Goal: Communication & Community: Share content

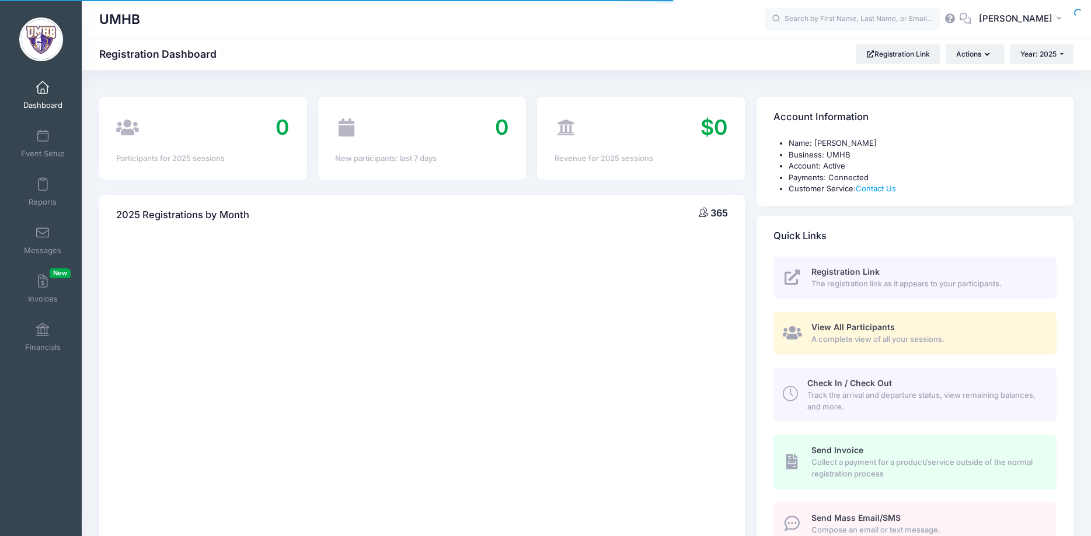
select select
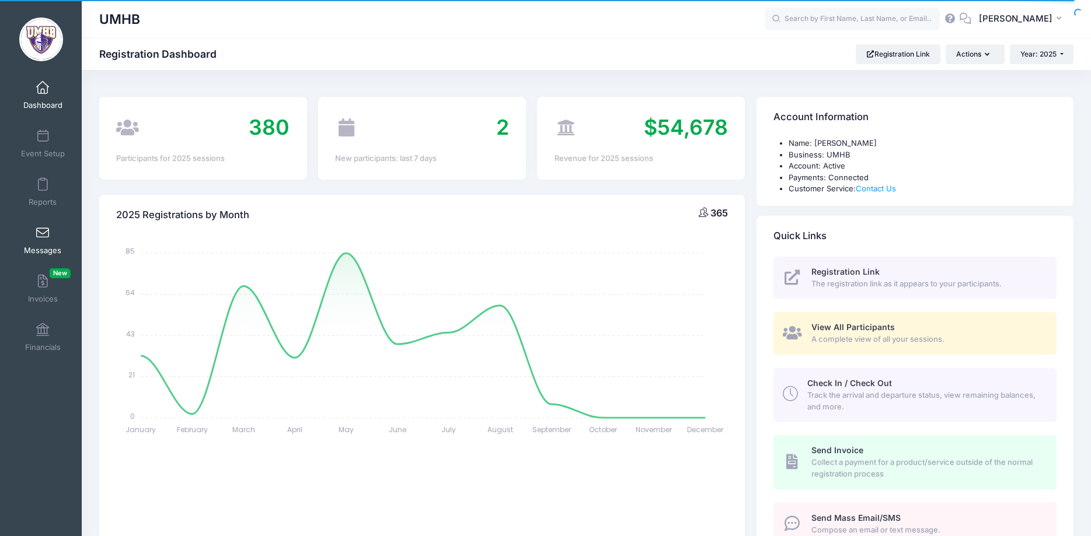
click at [43, 233] on span at bounding box center [43, 233] width 0 height 13
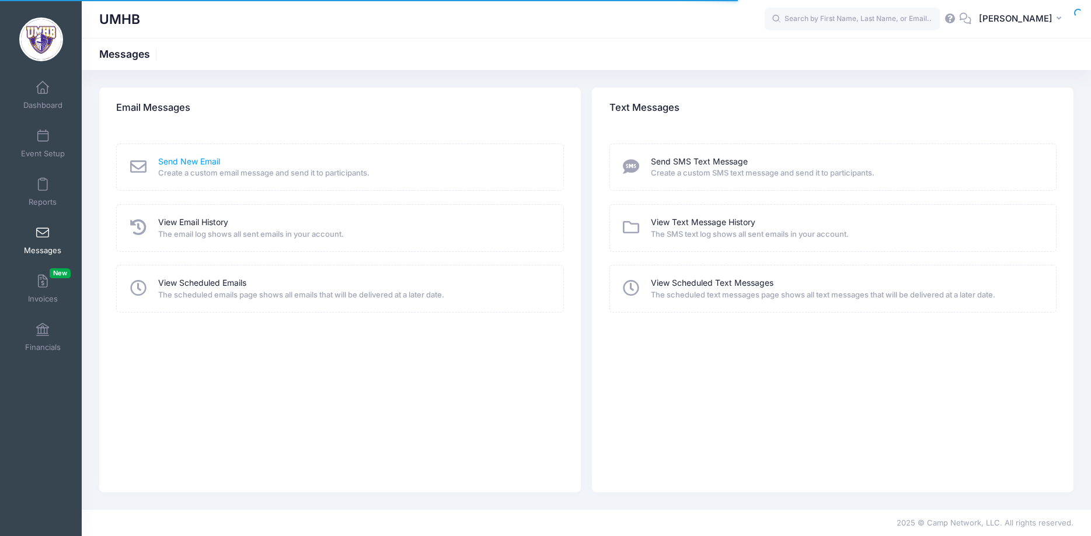
click at [192, 162] on link "Send New Email" at bounding box center [189, 162] width 62 height 12
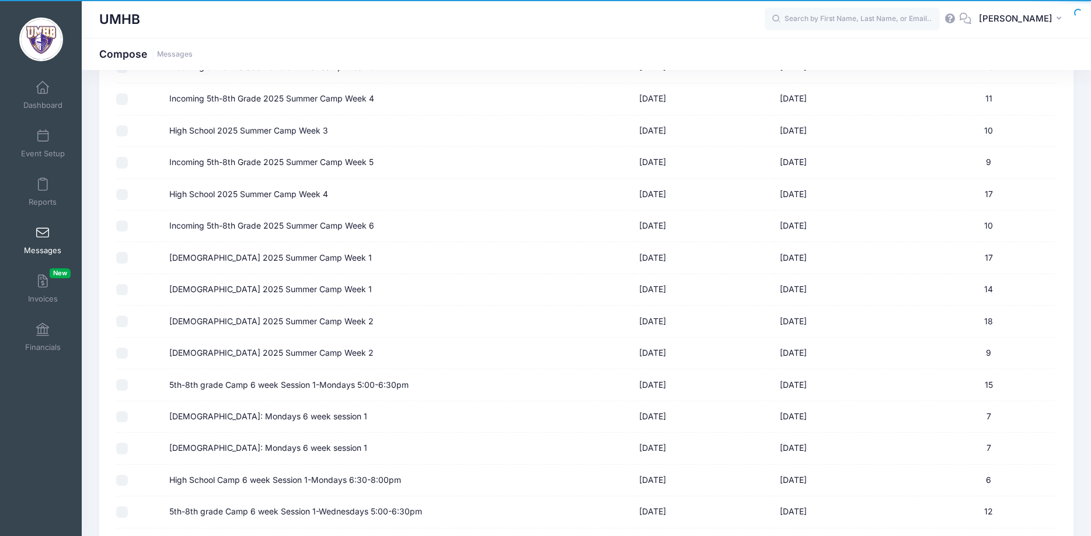
scroll to position [978, 0]
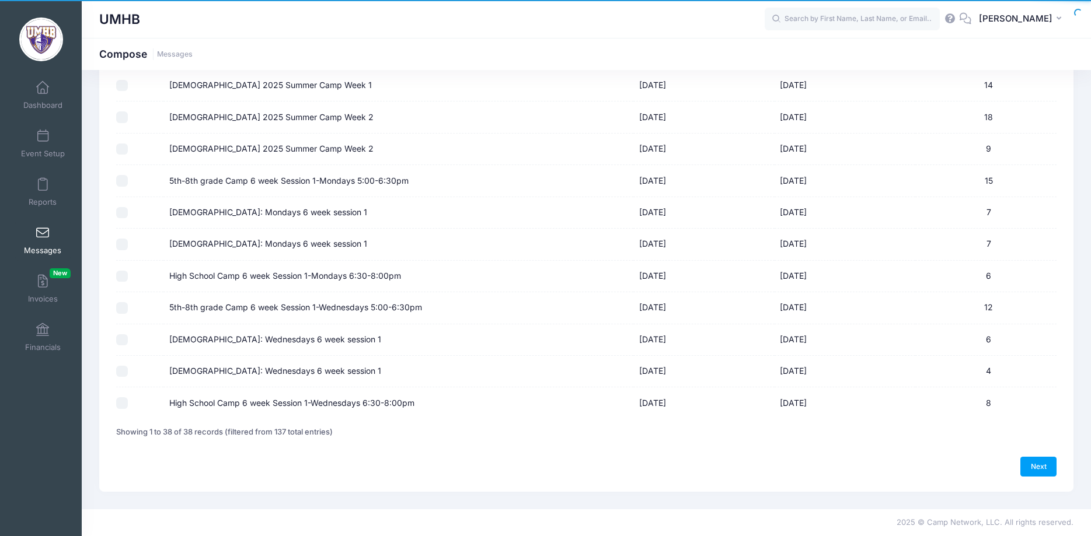
click at [123, 308] on input "5th-8th grade Camp 6 week Session 1-Wednesdays 5:00-6:30pm" at bounding box center [122, 308] width 12 height 12
checkbox input "true"
click at [122, 340] on input "[DEMOGRAPHIC_DATA]: Wednesdays 6 week session 1" at bounding box center [122, 340] width 12 height 12
checkbox input "true"
click at [122, 376] on input "8-9 Year Old: Wednesdays 6 week session 1" at bounding box center [122, 372] width 12 height 12
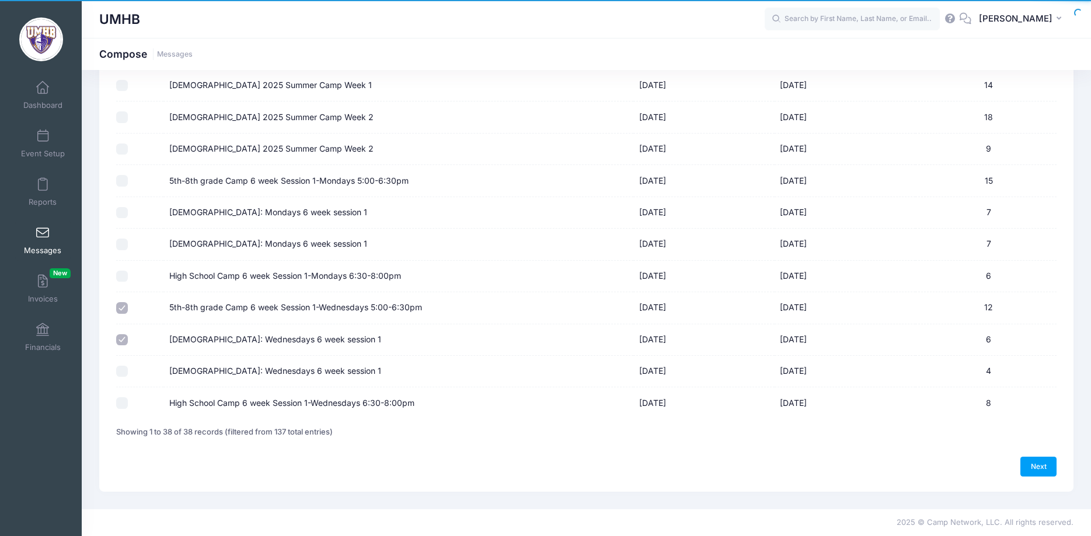
checkbox input "true"
click at [123, 406] on input "High School Camp 6 week Session 1-Wednesdays 6:30-8:00pm" at bounding box center [122, 403] width 12 height 12
checkbox input "true"
click at [1038, 466] on link "Next" at bounding box center [1038, 467] width 36 height 20
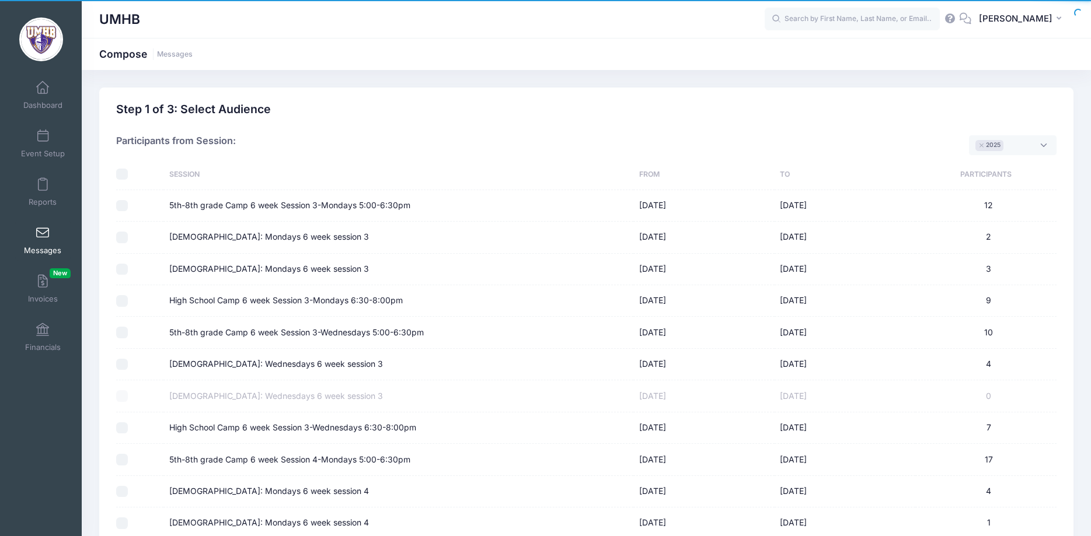
select select "50"
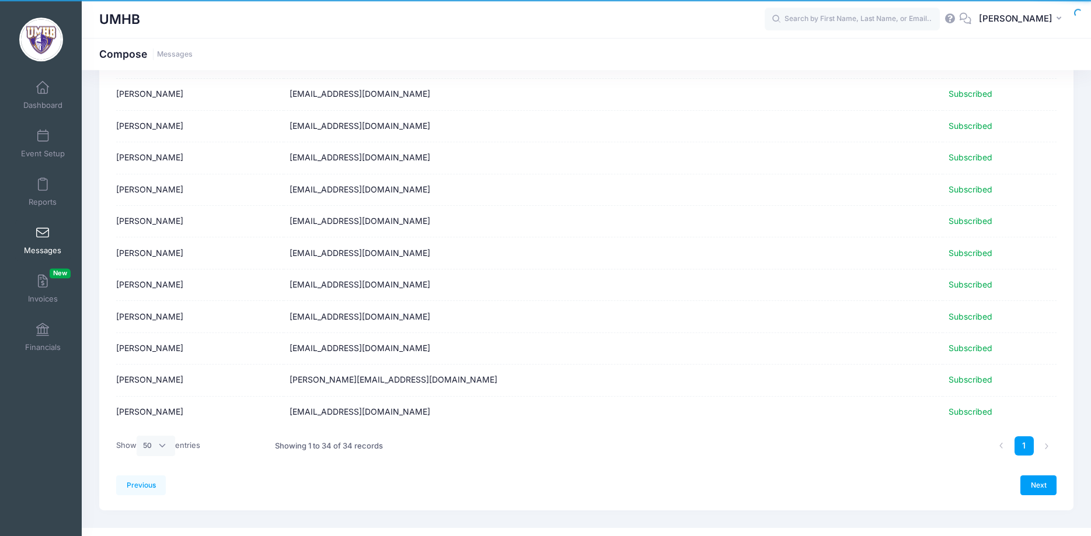
scroll to position [845, 0]
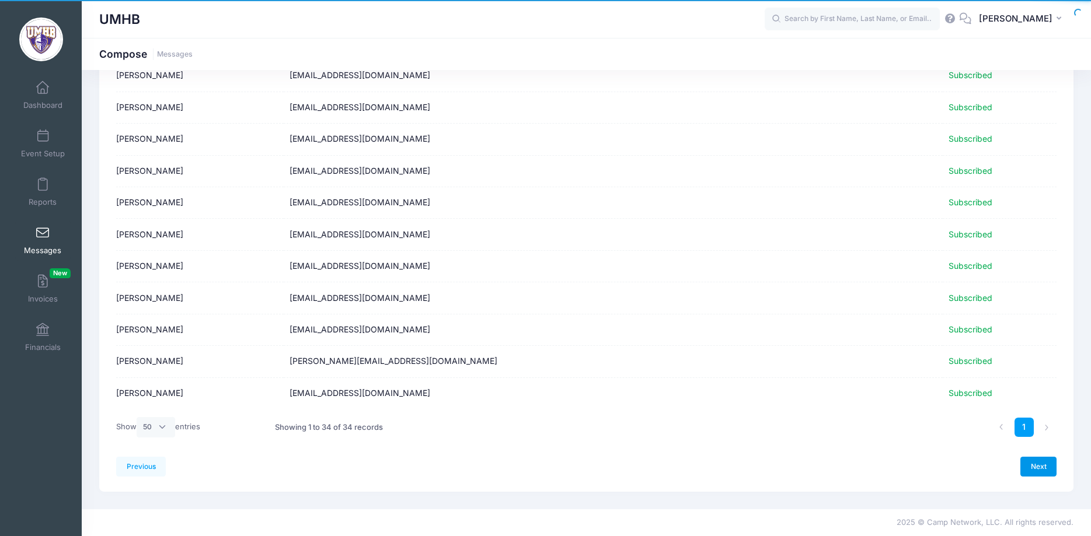
click at [1034, 460] on link "Next" at bounding box center [1038, 467] width 36 height 20
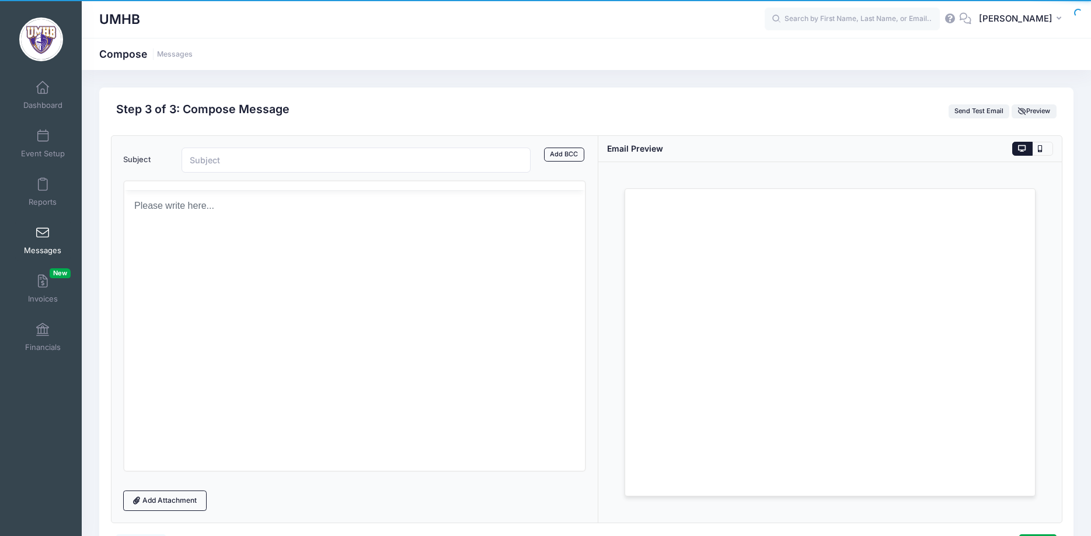
scroll to position [0, 0]
click at [240, 166] on input "Subject" at bounding box center [356, 160] width 350 height 25
click at [217, 162] on input "Subject" at bounding box center [356, 160] width 350 height 25
type input "S"
type input "Wednesday session-reschedule date"
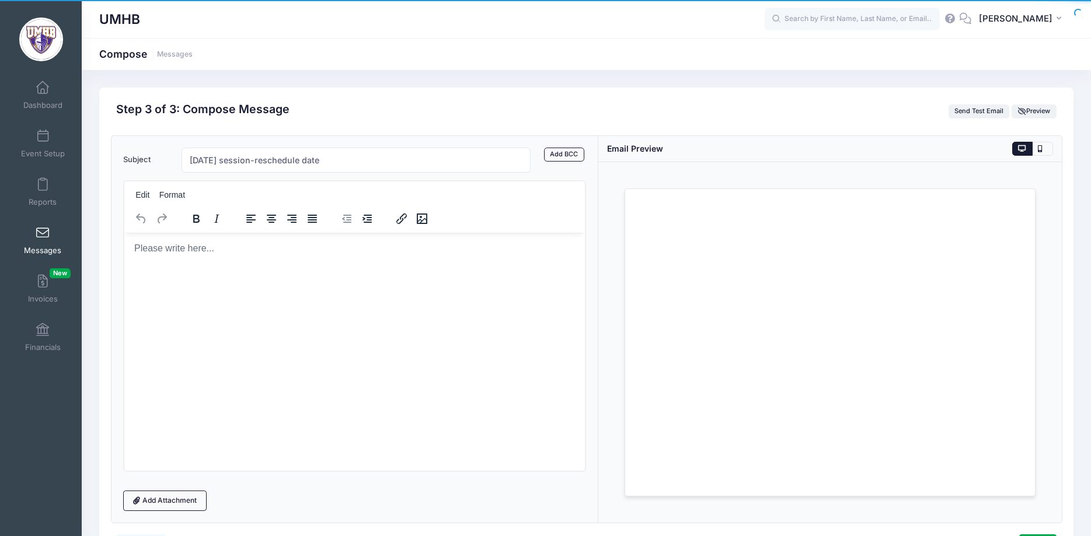
click at [219, 248] on p "Rich Text Area. Press ALT-0 for help." at bounding box center [354, 248] width 442 height 13
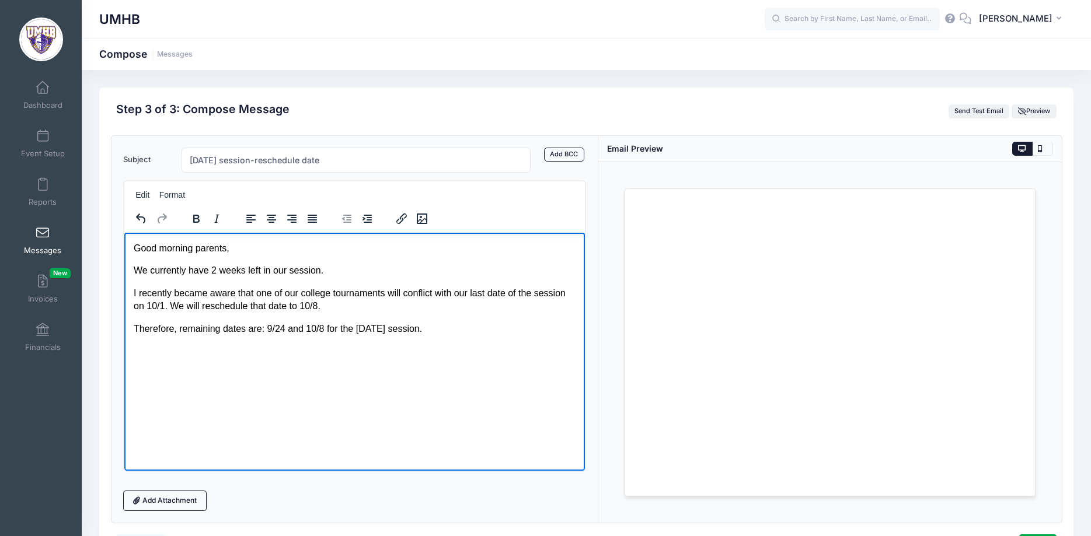
click at [360, 329] on p "Therefore, remaining dates are: 9/24 and 10/8 for the wednesday session." at bounding box center [354, 328] width 442 height 13
click at [457, 331] on p "Therefore, remaining dates are: 9/24 and 10/8 for the Wednesday session." at bounding box center [354, 328] width 442 height 13
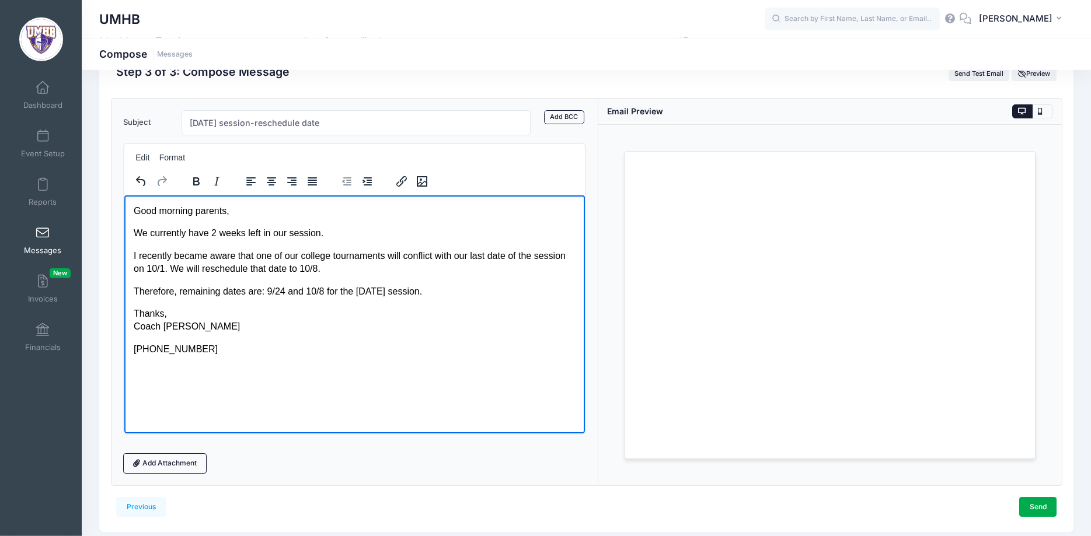
scroll to position [60, 0]
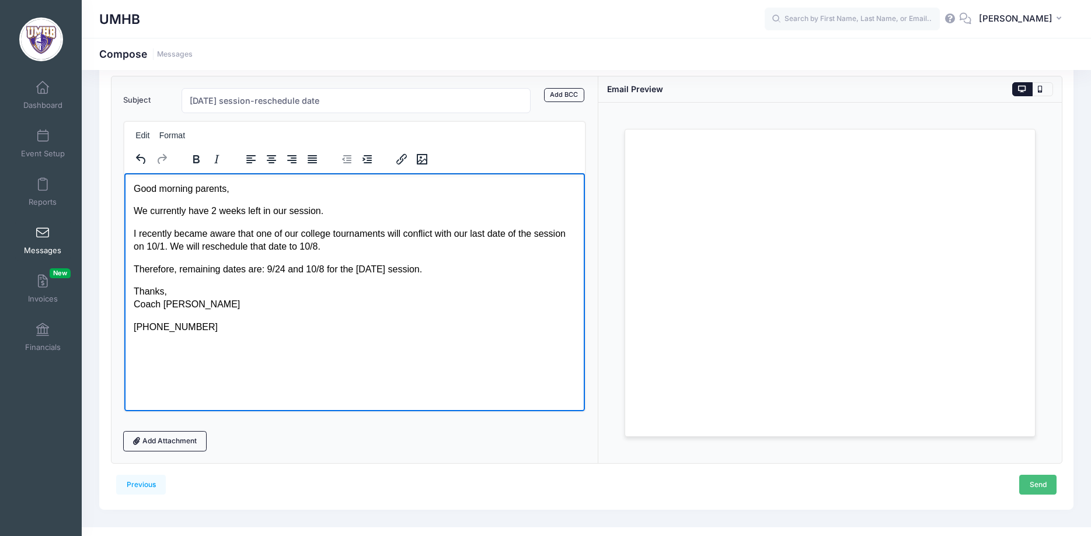
click at [1050, 487] on link "Send" at bounding box center [1037, 485] width 37 height 20
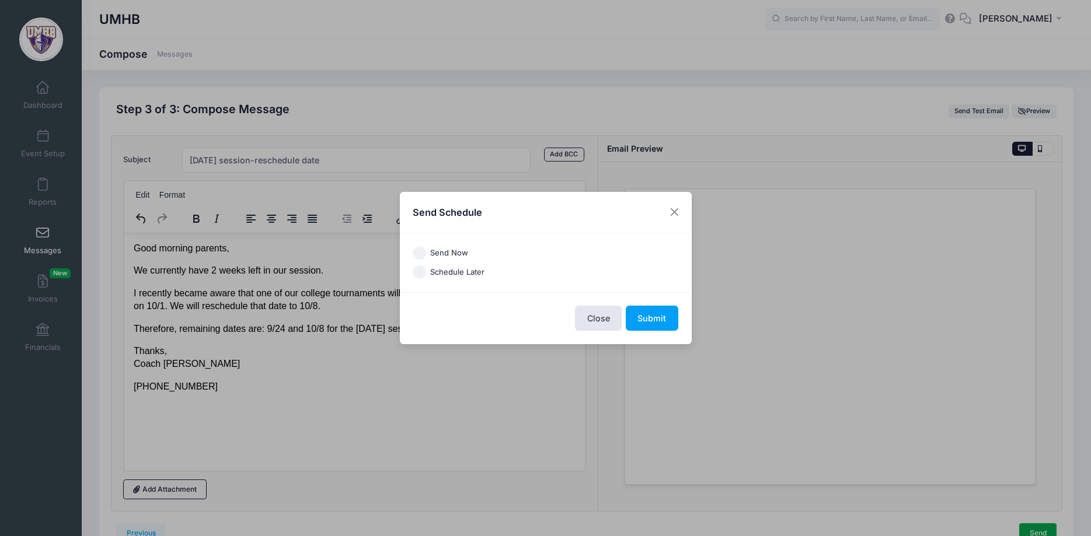
click at [437, 253] on label "Send Now" at bounding box center [449, 253] width 38 height 12
click at [426, 253] on input "Send Now" at bounding box center [419, 253] width 13 height 13
radio input "true"
click at [661, 324] on button "Submit" at bounding box center [652, 318] width 53 height 25
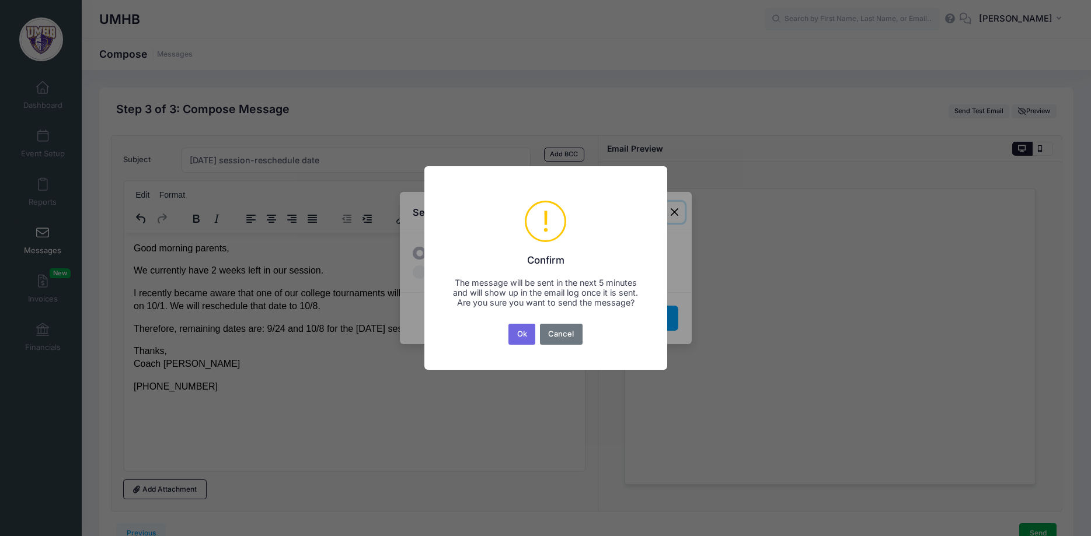
click at [535, 332] on button "Ok" at bounding box center [521, 334] width 27 height 21
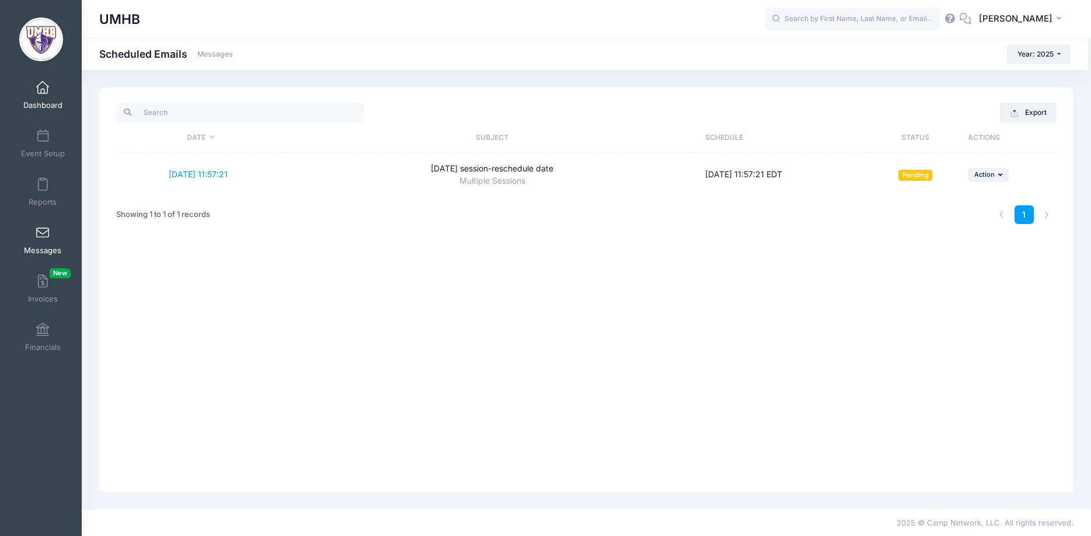
click at [47, 97] on link "Dashboard" at bounding box center [42, 95] width 55 height 41
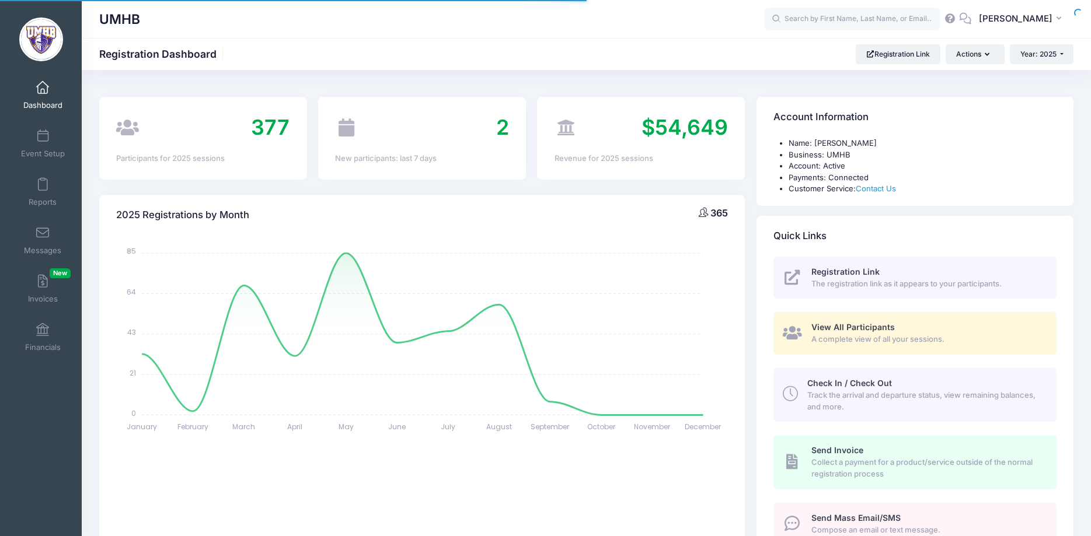
select select
